Goal: Task Accomplishment & Management: Use online tool/utility

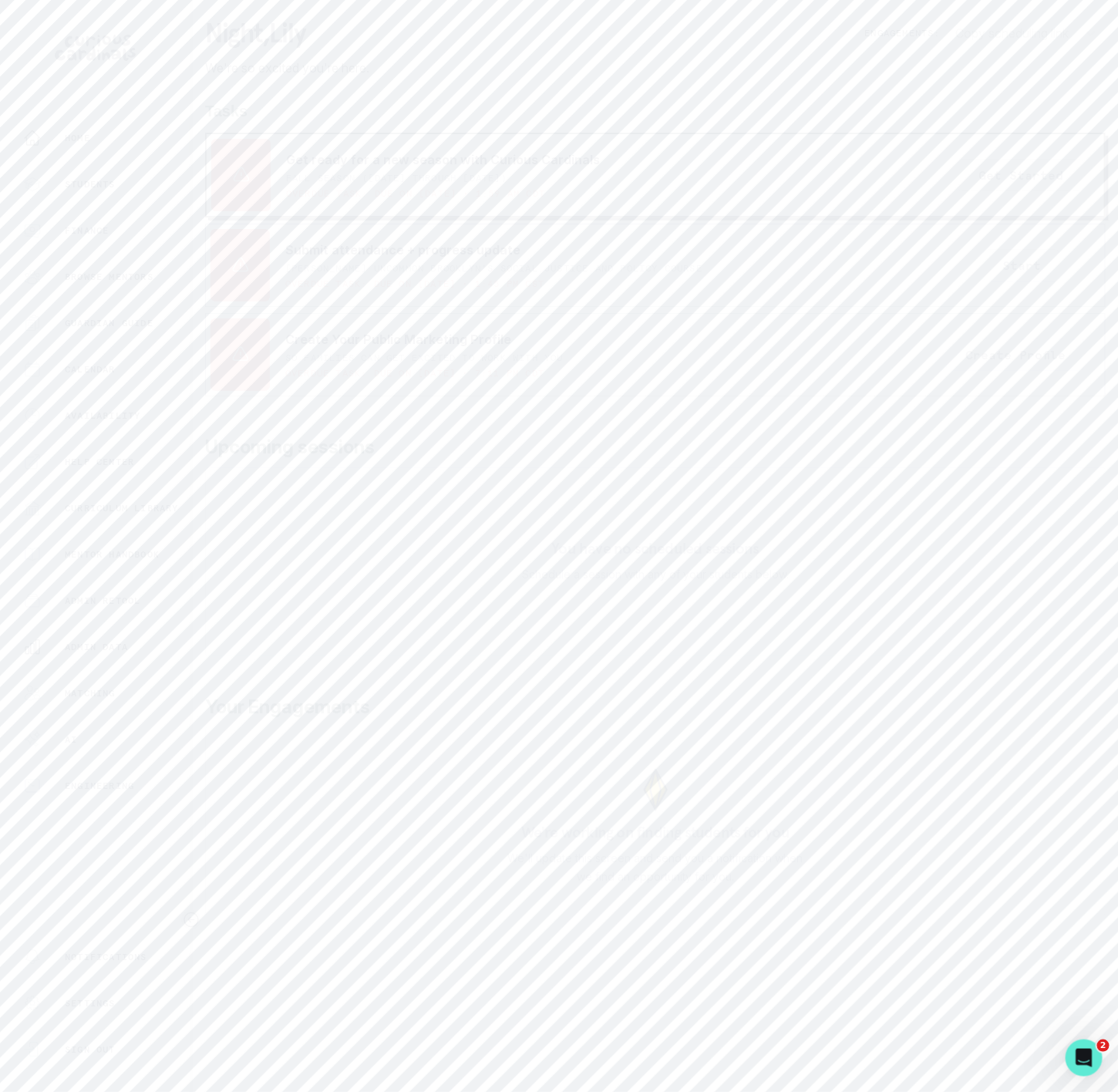
click at [123, 656] on div "Admin Data" at bounding box center [106, 647] width 166 height 19
click at [264, 196] on input "Search user by name or email" at bounding box center [655, 177] width 876 height 39
paste input "[PERSON_NAME]"
type input "[PERSON_NAME]"
click at [664, 524] on icon "Copied to clipboard" at bounding box center [667, 518] width 9 height 10
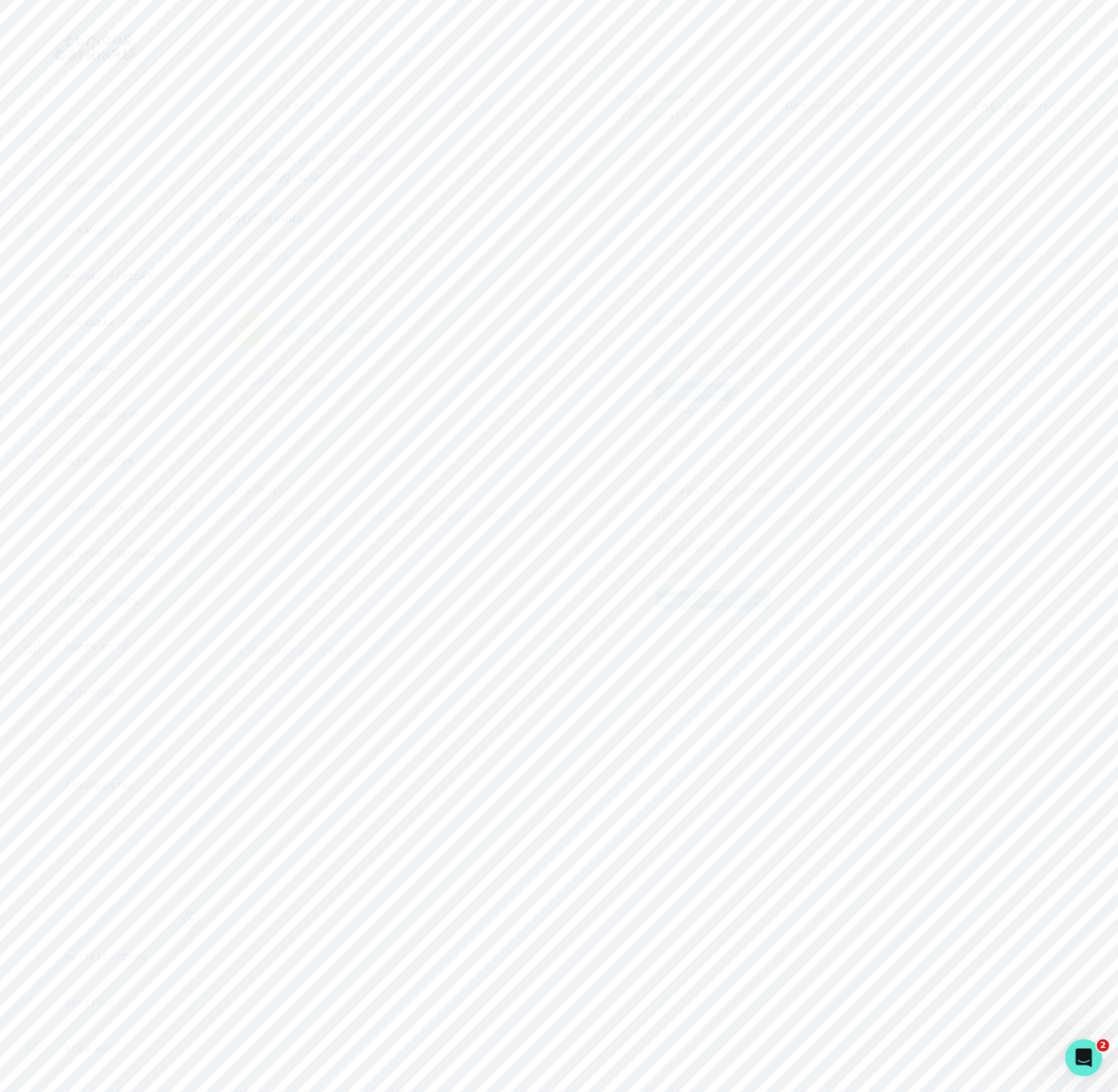
click at [288, 397] on button "Impersonate" at bounding box center [292, 380] width 124 height 32
click at [376, 555] on button "Impersonate" at bounding box center [355, 546] width 101 height 31
